Goal: Answer question/provide support: Share knowledge or assist other users

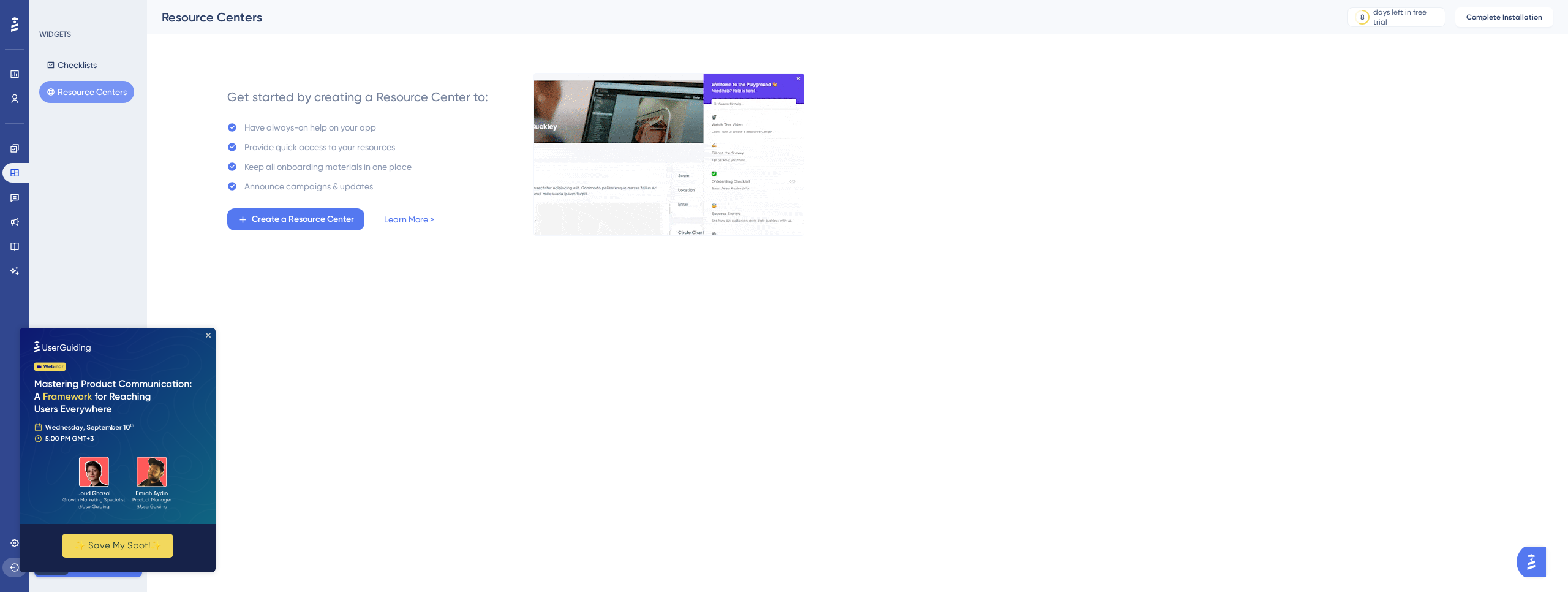
click at [12, 572] on button at bounding box center [14, 567] width 24 height 20
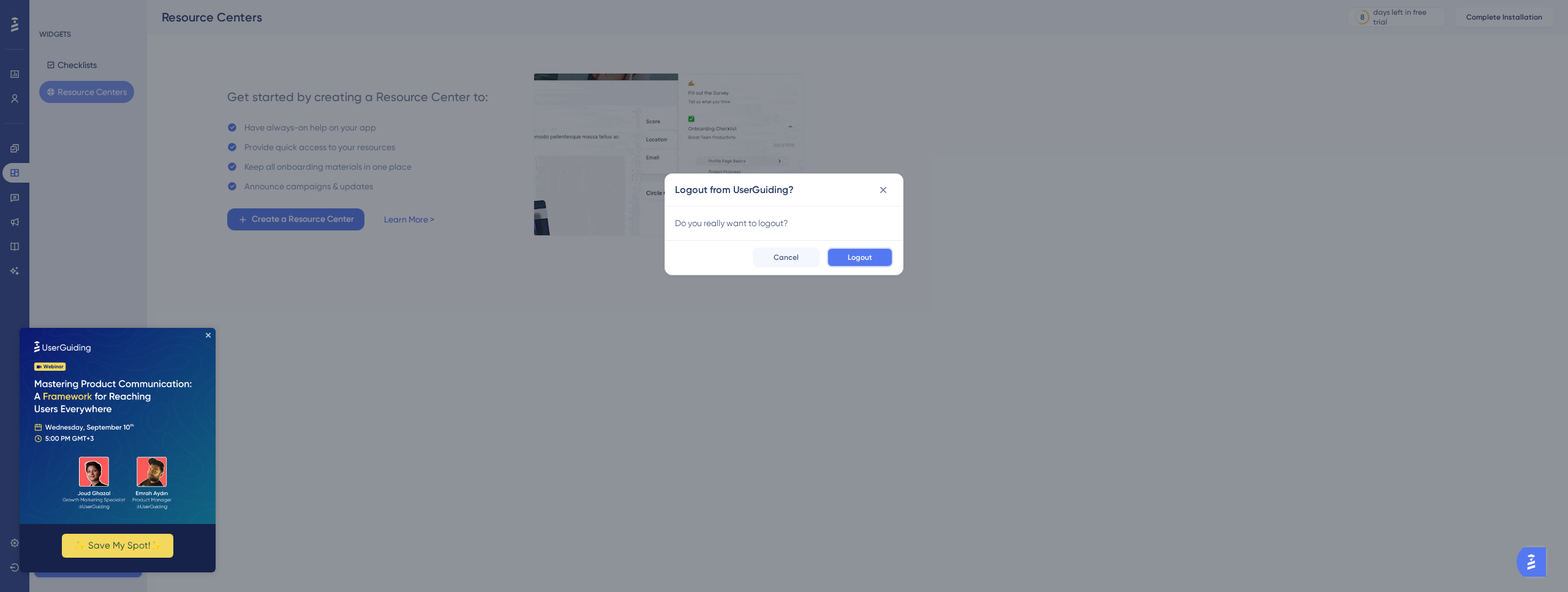
click at [882, 256] on button "Logout" at bounding box center [859, 257] width 66 height 20
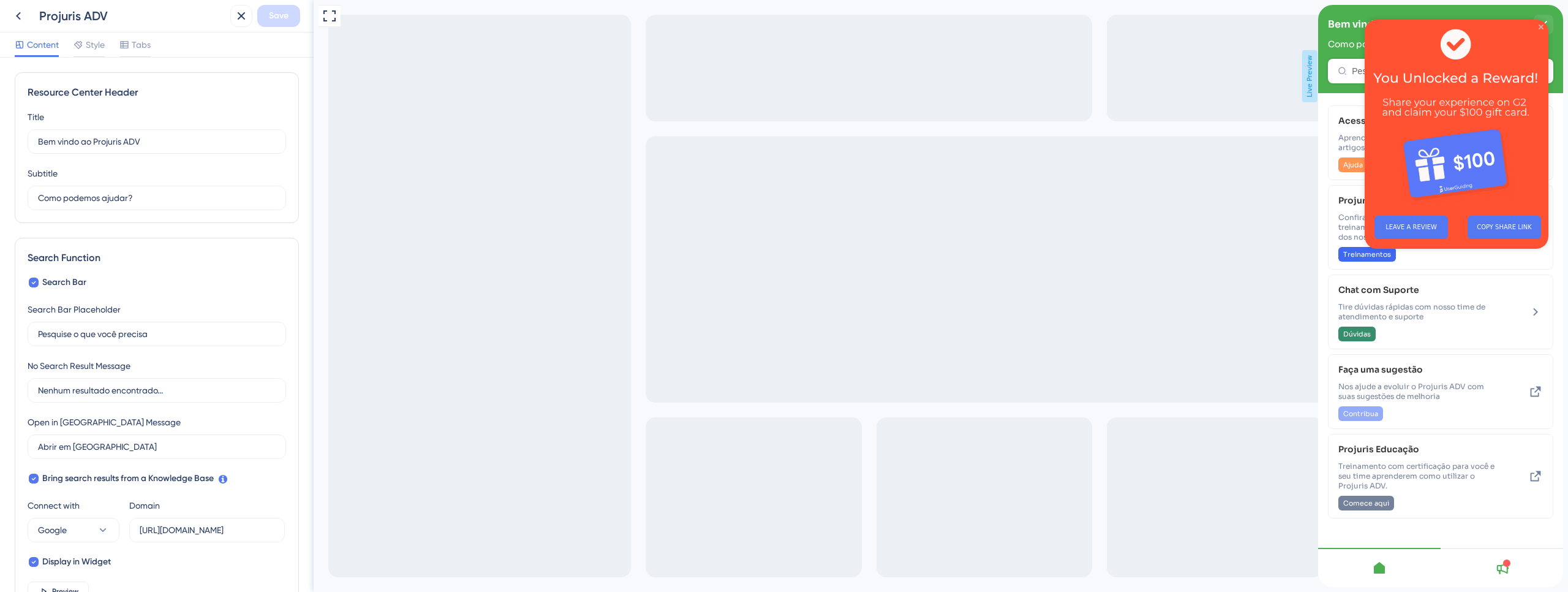
click at [1539, 28] on icon "Close Preview" at bounding box center [1540, 26] width 5 height 5
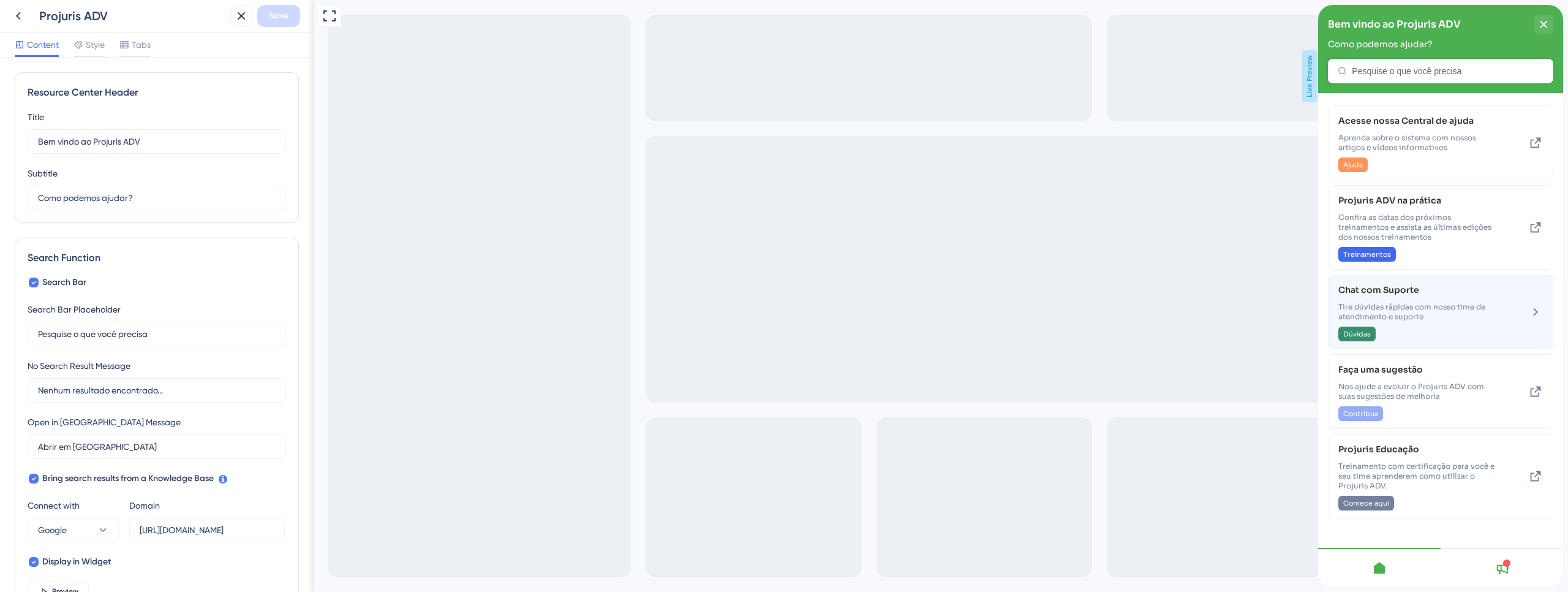
click at [1423, 307] on span "Tire dúvidas rápidas com nosso time de atendimento e suporte" at bounding box center [1420, 312] width 163 height 20
click at [1533, 311] on icon at bounding box center [1535, 311] width 14 height 14
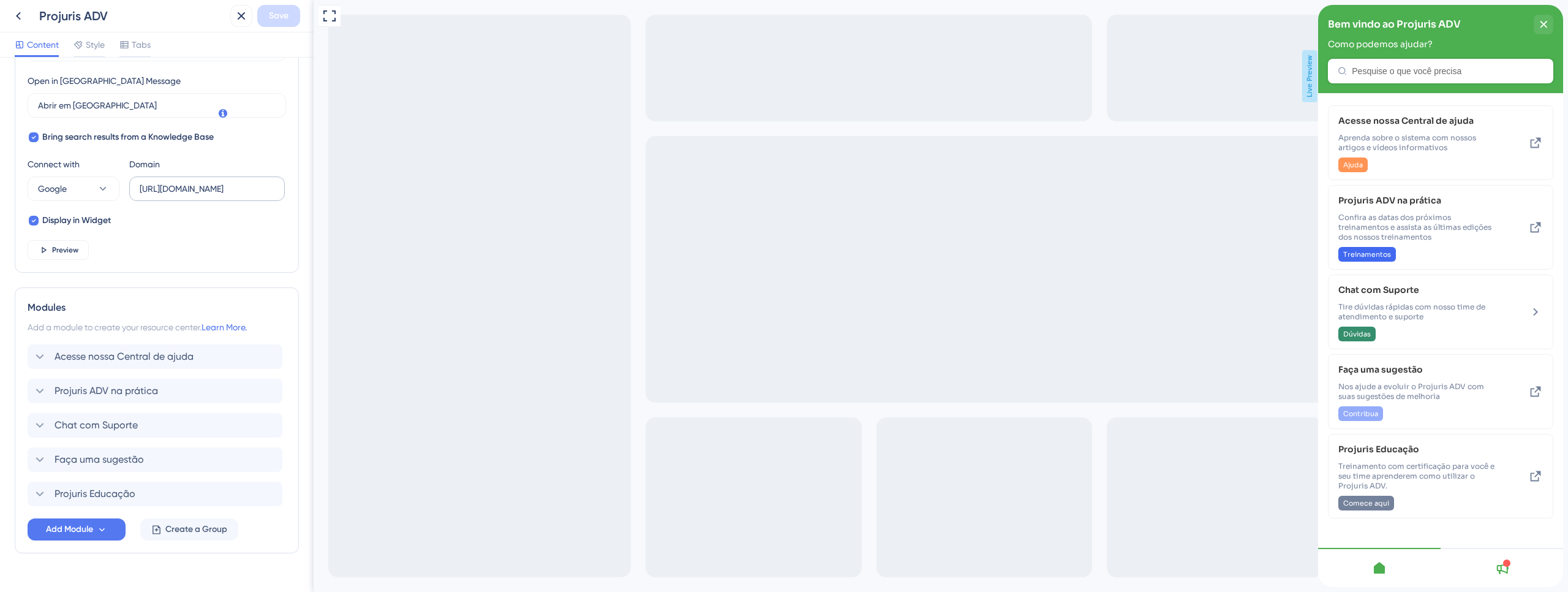
scroll to position [366, 0]
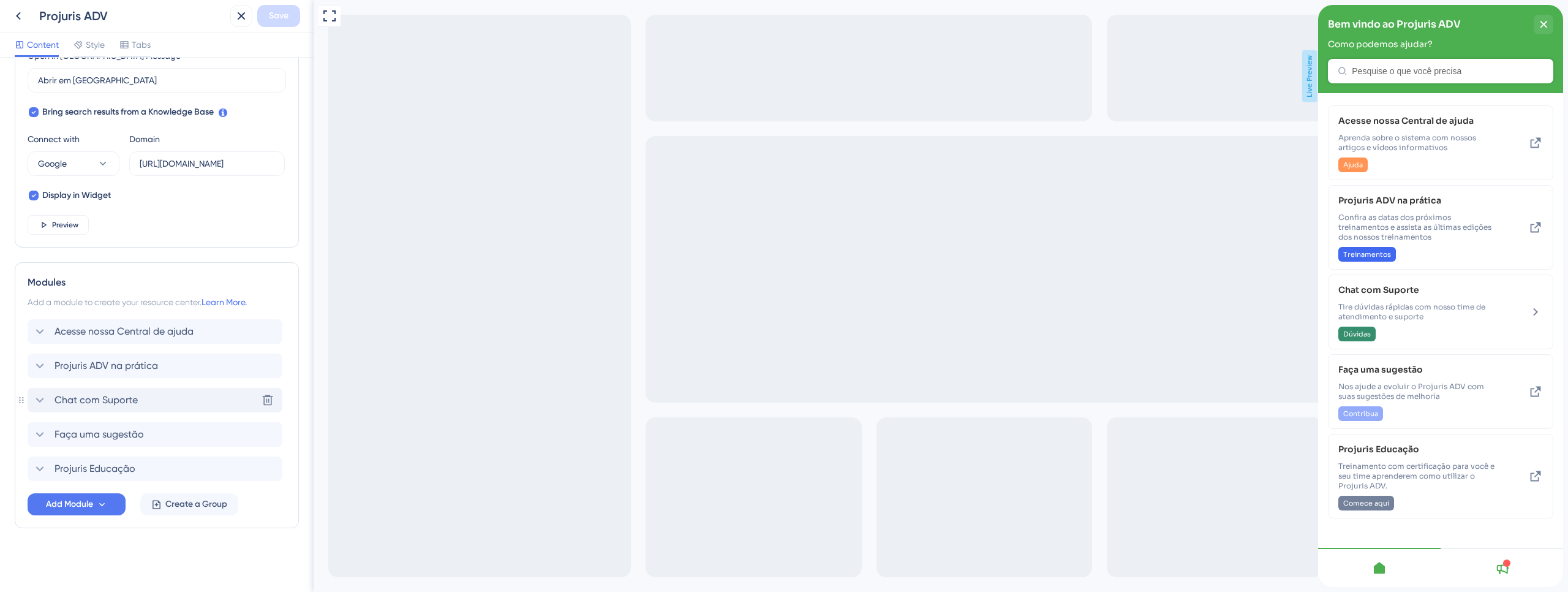
click at [128, 406] on span "Chat com Suporte" at bounding box center [96, 400] width 83 height 14
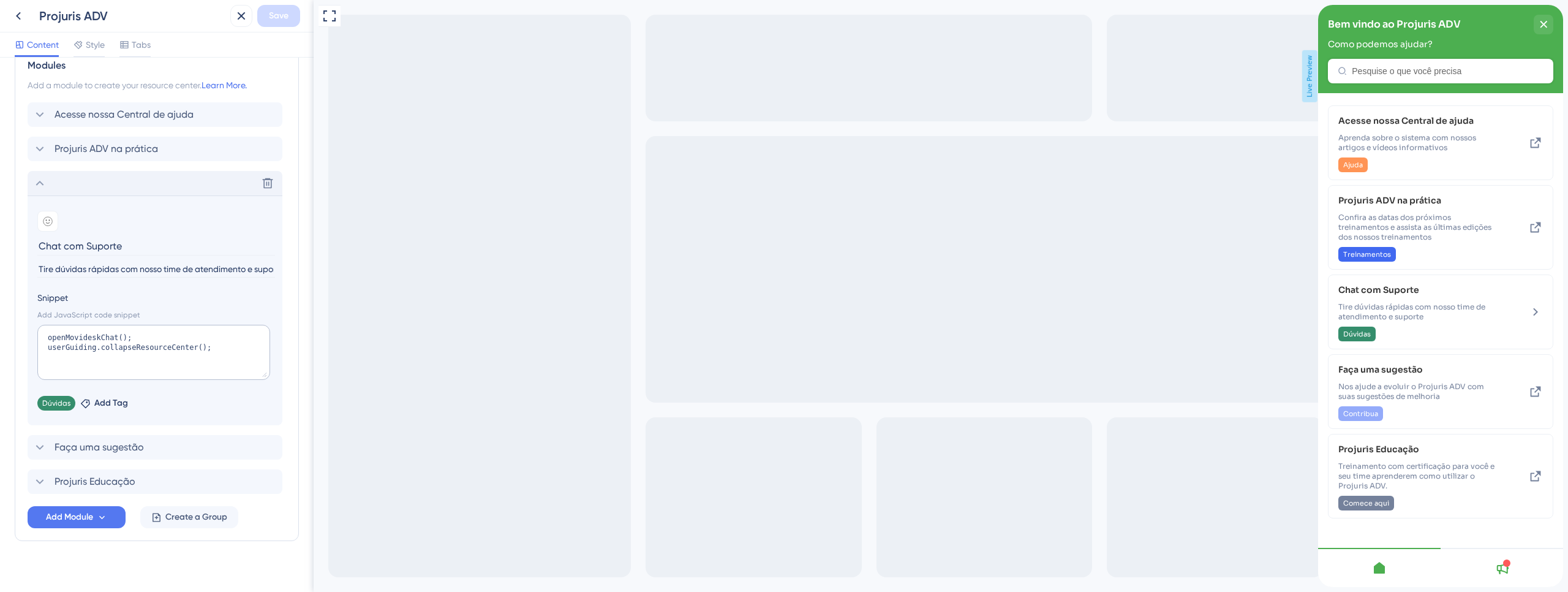
scroll to position [587, 0]
click at [92, 51] on span "Style" at bounding box center [95, 45] width 19 height 14
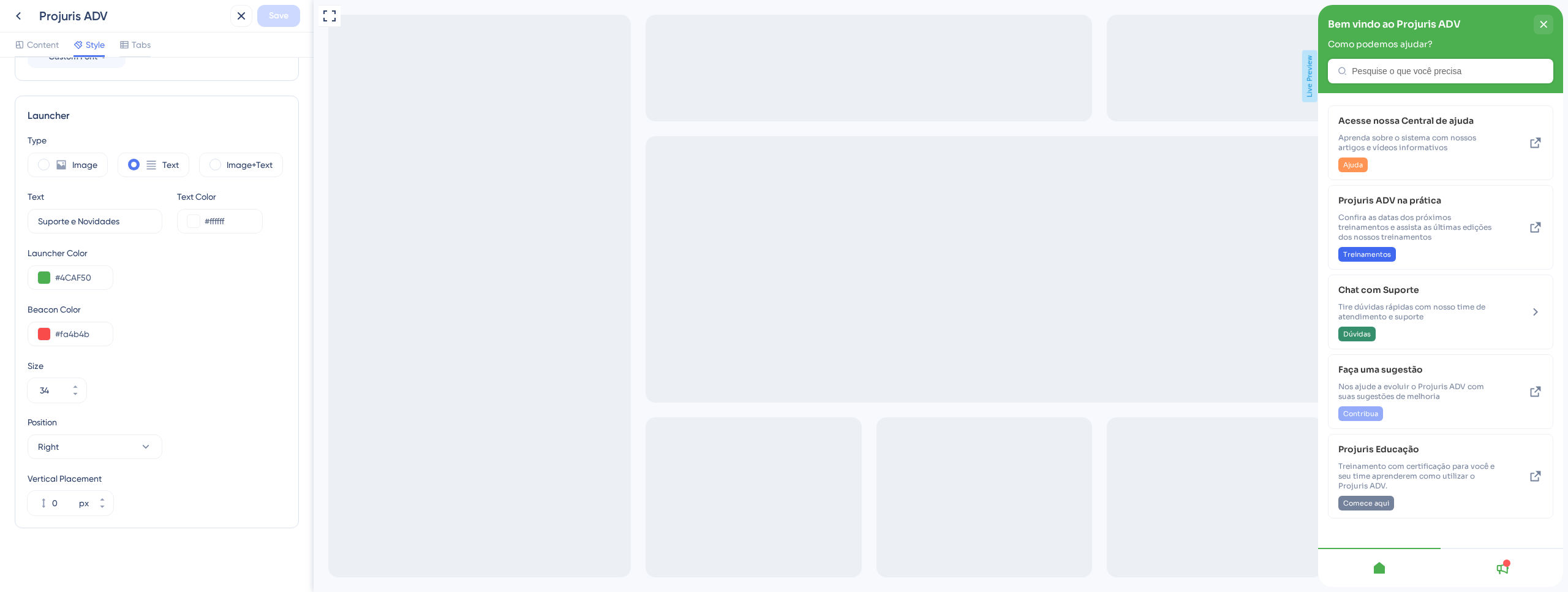
scroll to position [289, 0]
click at [50, 47] on span "Content" at bounding box center [43, 45] width 32 height 14
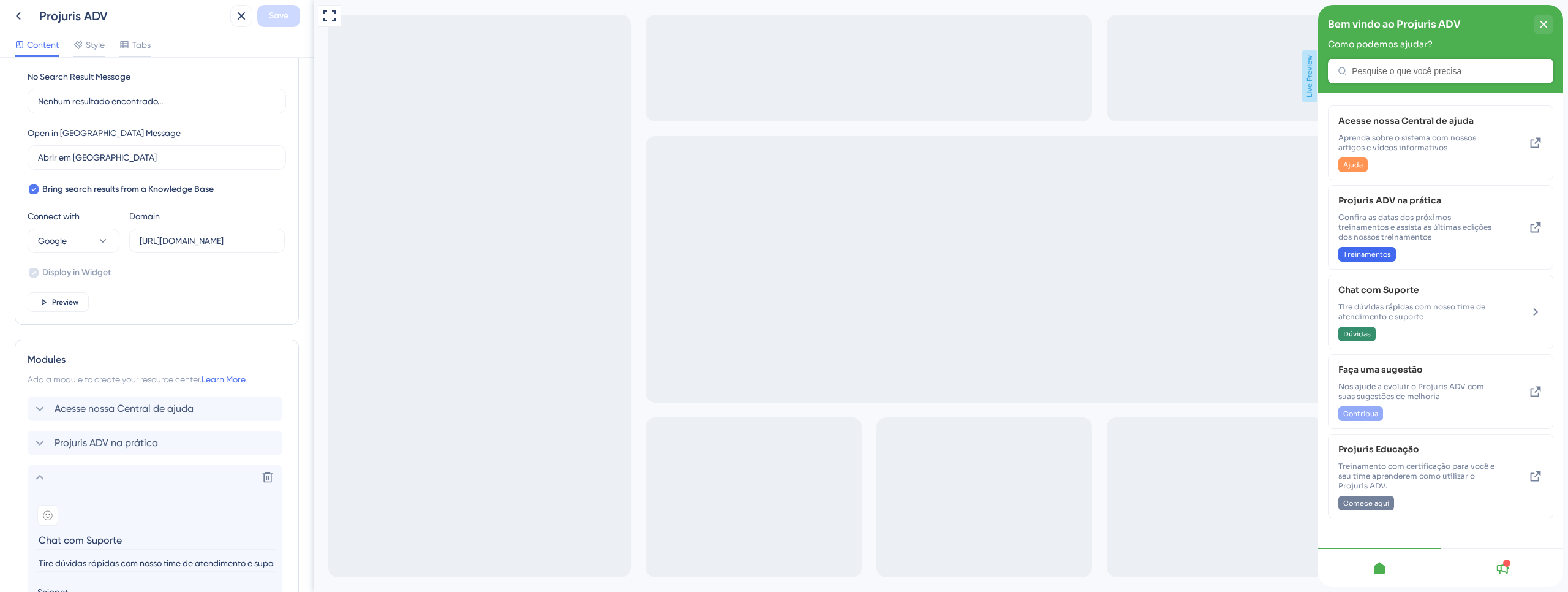
scroll to position [587, 0]
